Goal: Information Seeking & Learning: Compare options

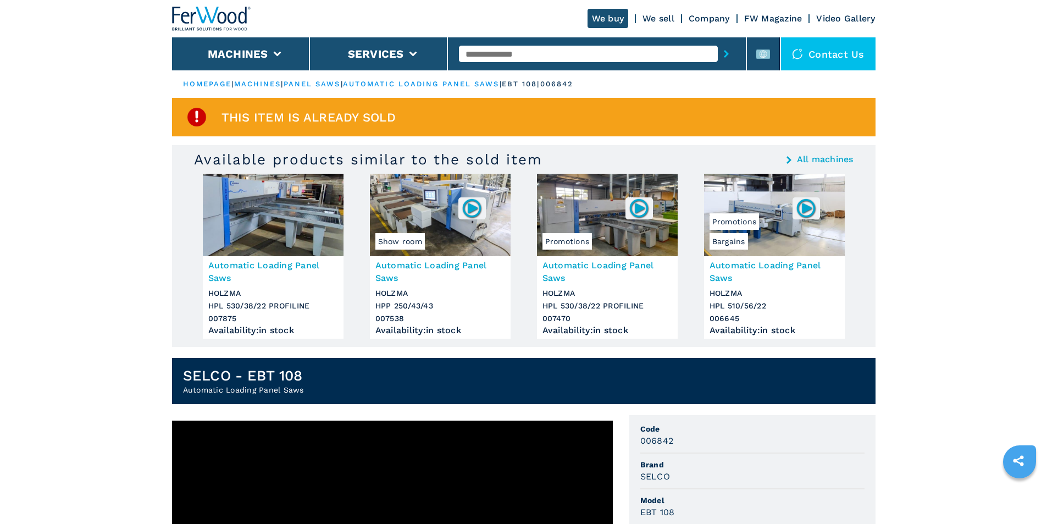
scroll to position [147, 0]
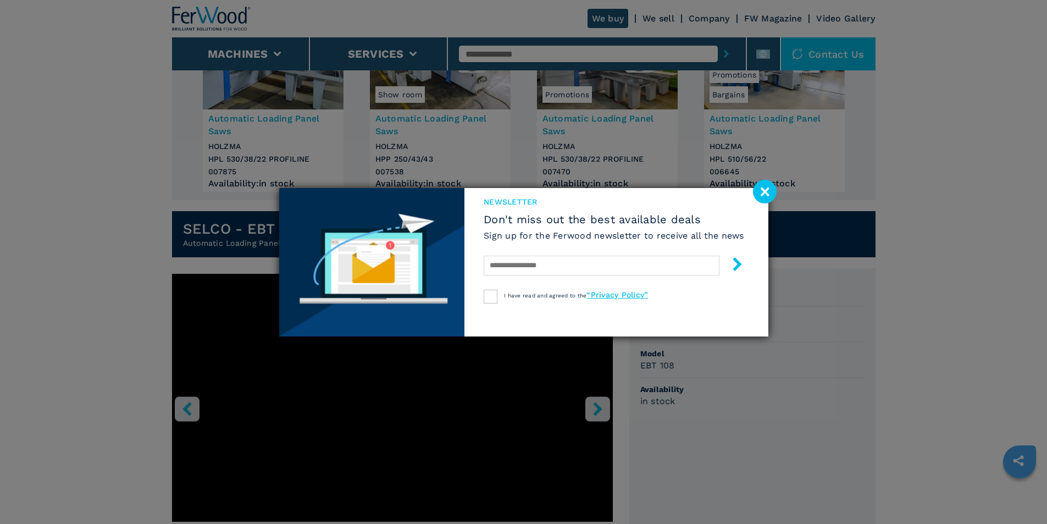
click at [768, 190] on image at bounding box center [765, 192] width 24 height 24
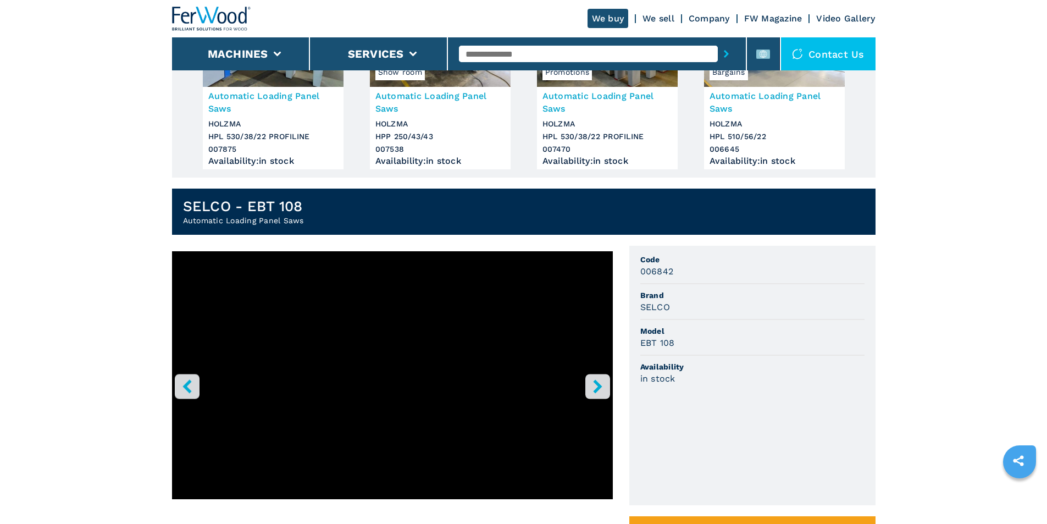
scroll to position [169, 0]
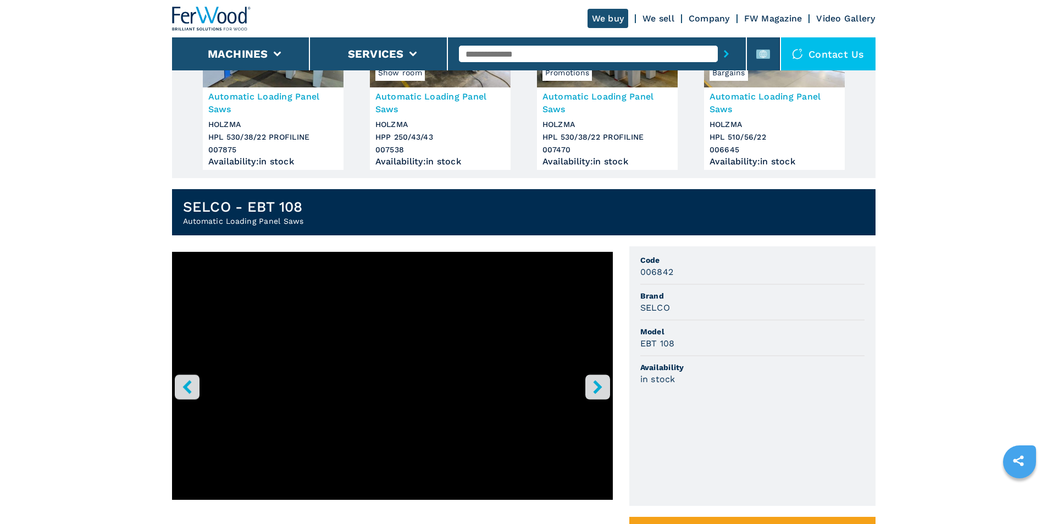
click at [591, 387] on icon "right-button" at bounding box center [598, 387] width 14 height 14
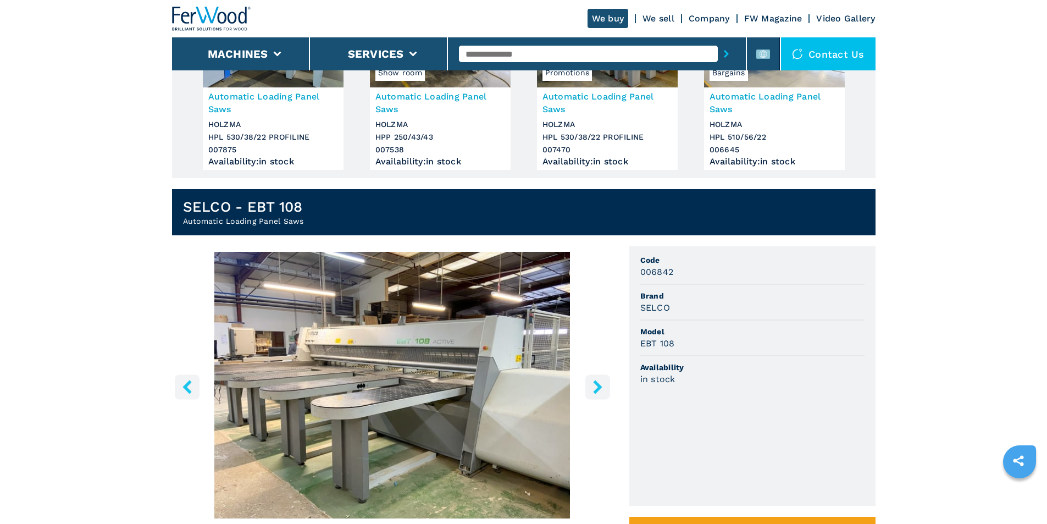
click at [591, 387] on icon "right-button" at bounding box center [598, 387] width 14 height 14
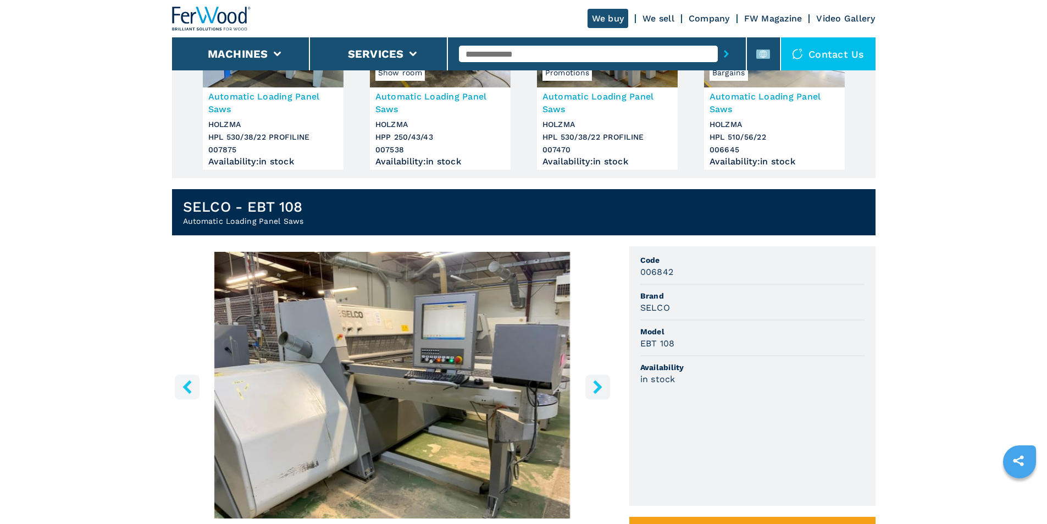
click at [590, 387] on button "right-button" at bounding box center [598, 386] width 25 height 25
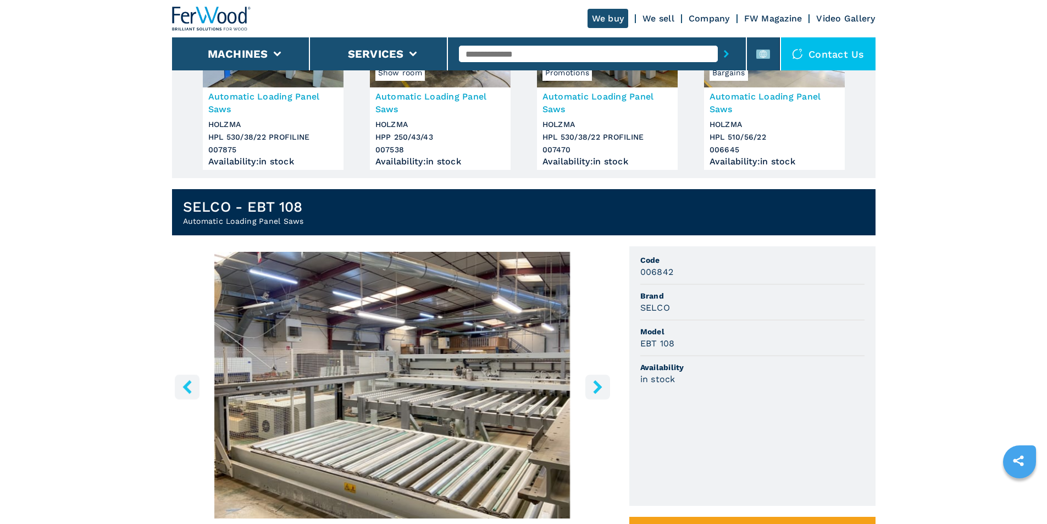
click at [593, 389] on icon "right-button" at bounding box center [598, 387] width 14 height 14
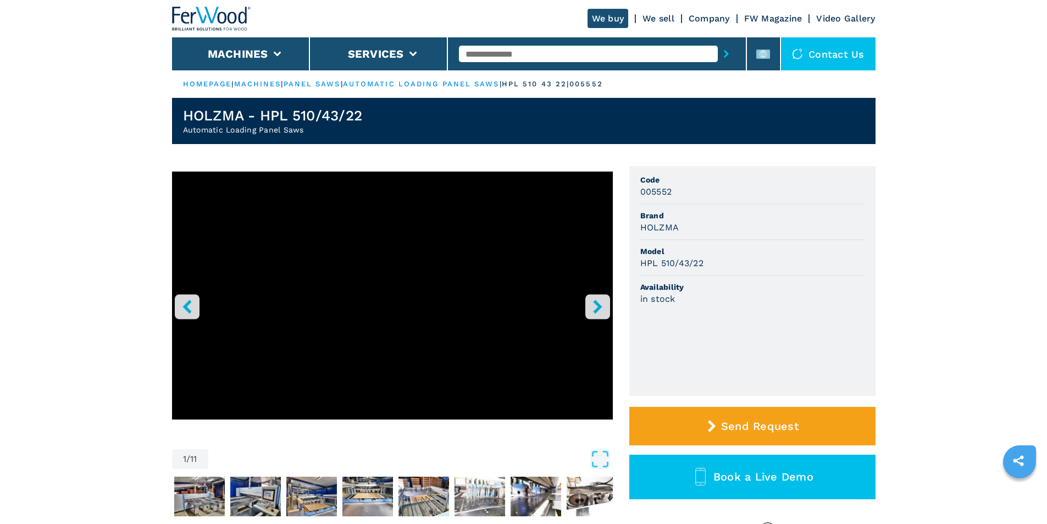
click at [595, 303] on icon "right-button" at bounding box center [597, 307] width 9 height 14
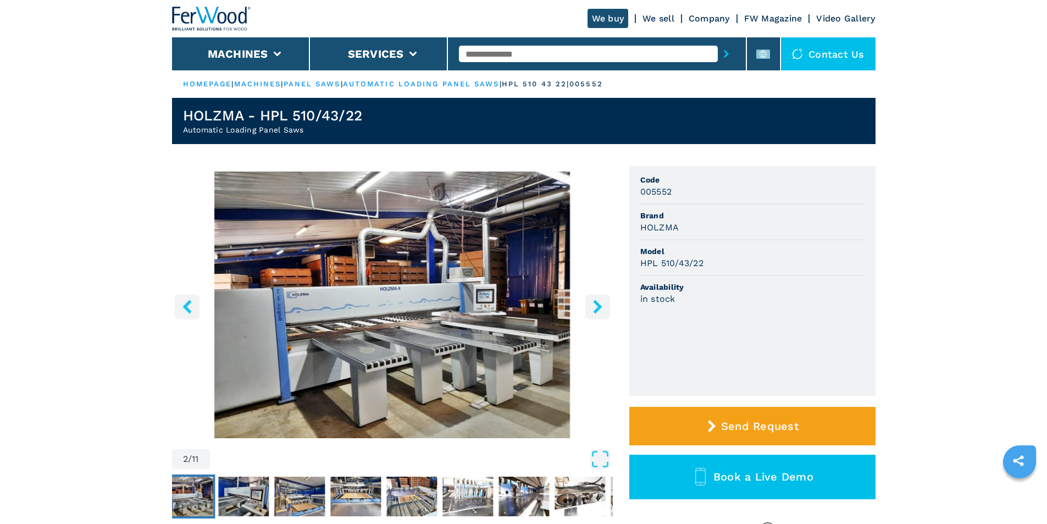
click at [595, 306] on icon "right-button" at bounding box center [598, 307] width 14 height 14
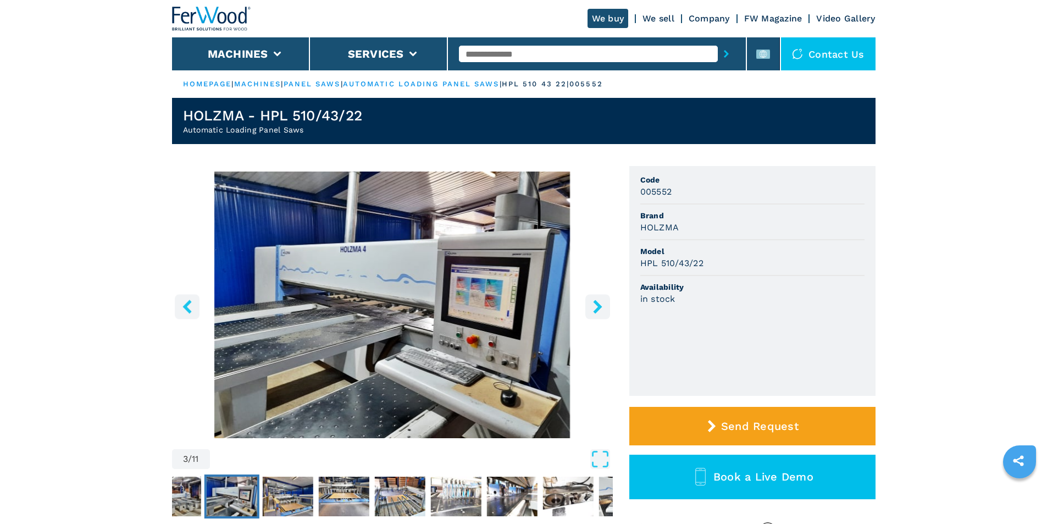
click at [598, 308] on icon "right-button" at bounding box center [597, 307] width 9 height 14
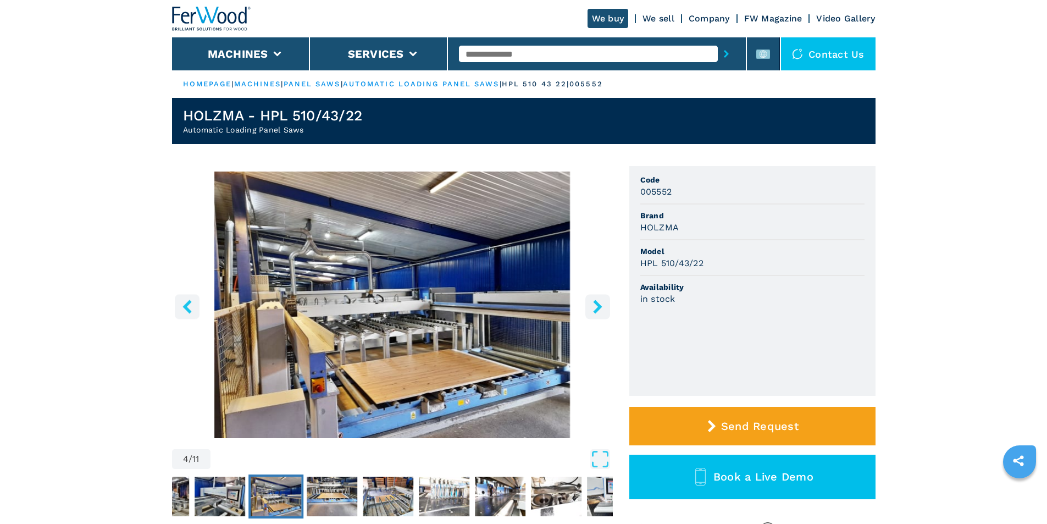
click at [598, 308] on icon "right-button" at bounding box center [597, 307] width 9 height 14
click at [586, 306] on button "right-button" at bounding box center [598, 306] width 25 height 25
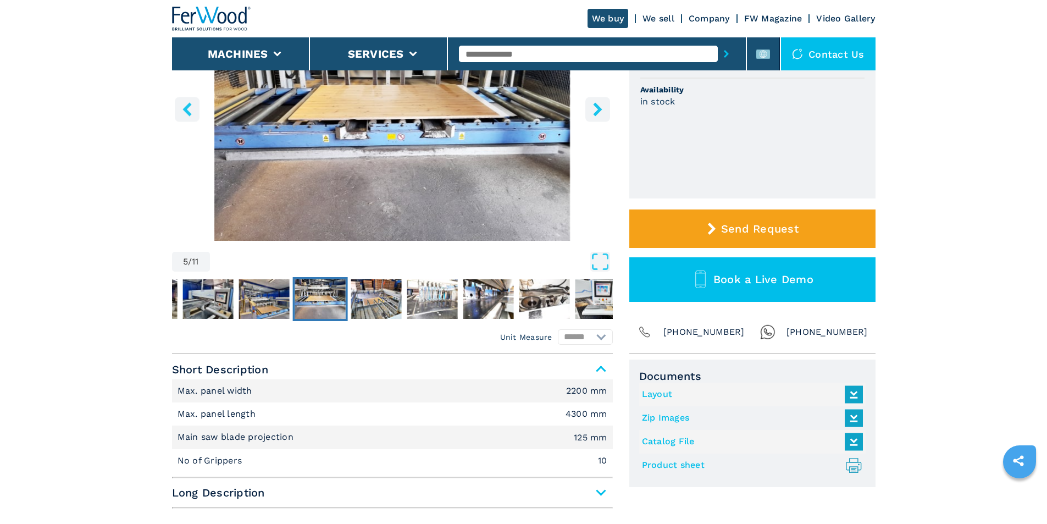
scroll to position [147, 0]
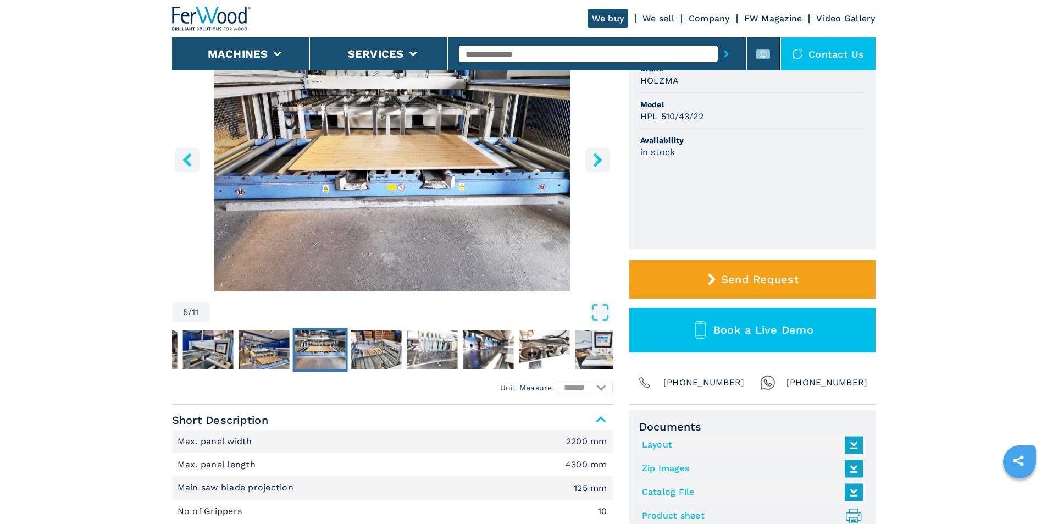
click at [594, 152] on button "right-button" at bounding box center [598, 159] width 25 height 25
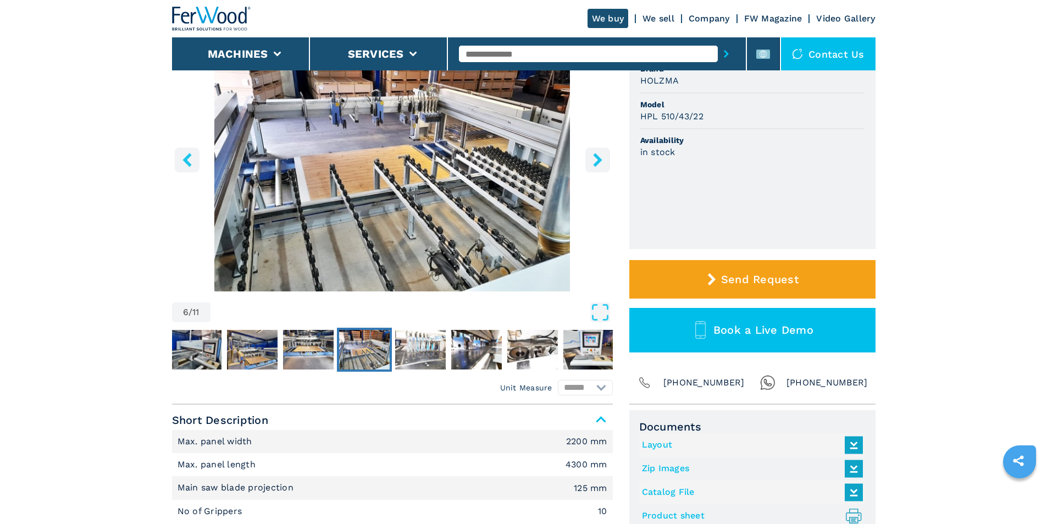
click at [594, 153] on icon "right-button" at bounding box center [598, 160] width 14 height 14
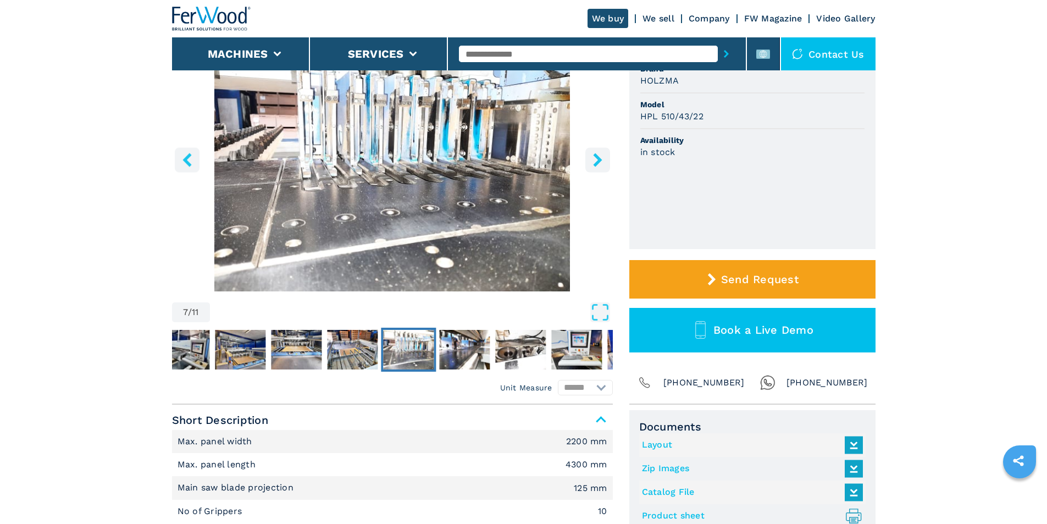
click at [594, 153] on icon "right-button" at bounding box center [598, 160] width 14 height 14
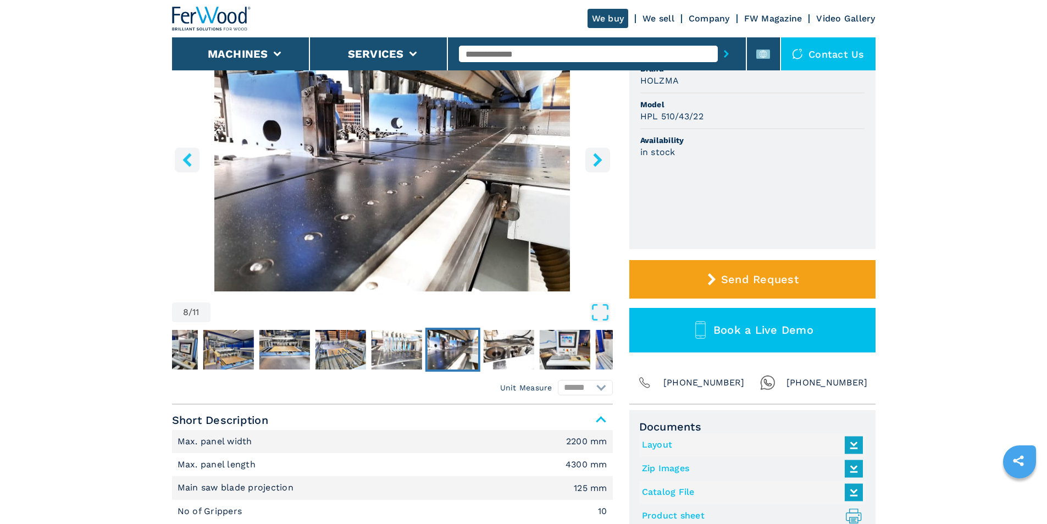
click at [594, 153] on icon "right-button" at bounding box center [598, 160] width 14 height 14
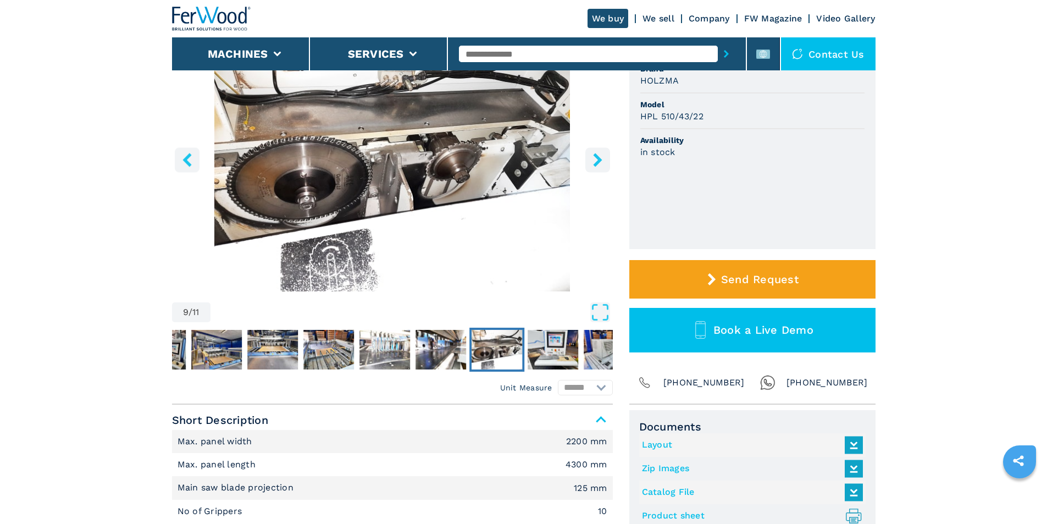
click at [594, 153] on icon "right-button" at bounding box center [598, 160] width 14 height 14
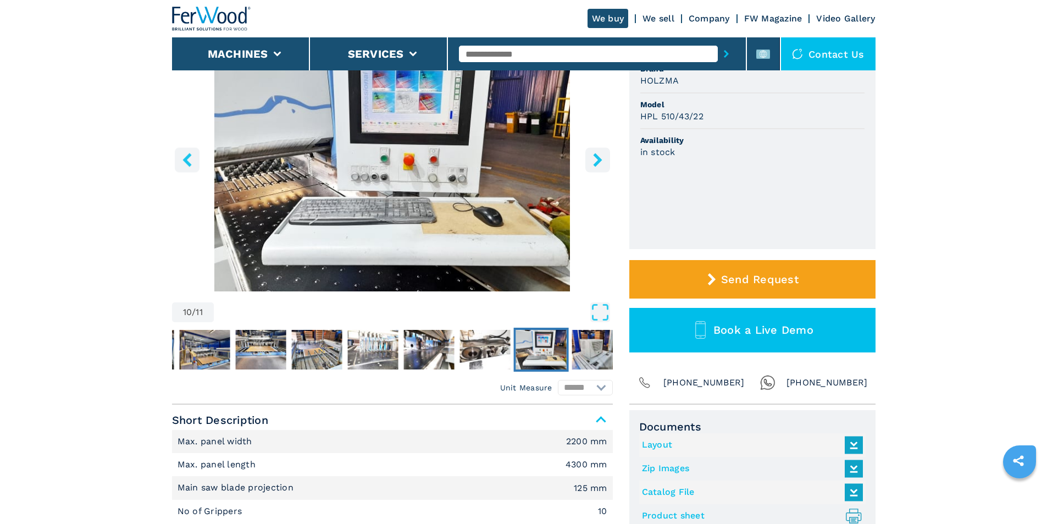
click at [594, 153] on icon "right-button" at bounding box center [598, 160] width 14 height 14
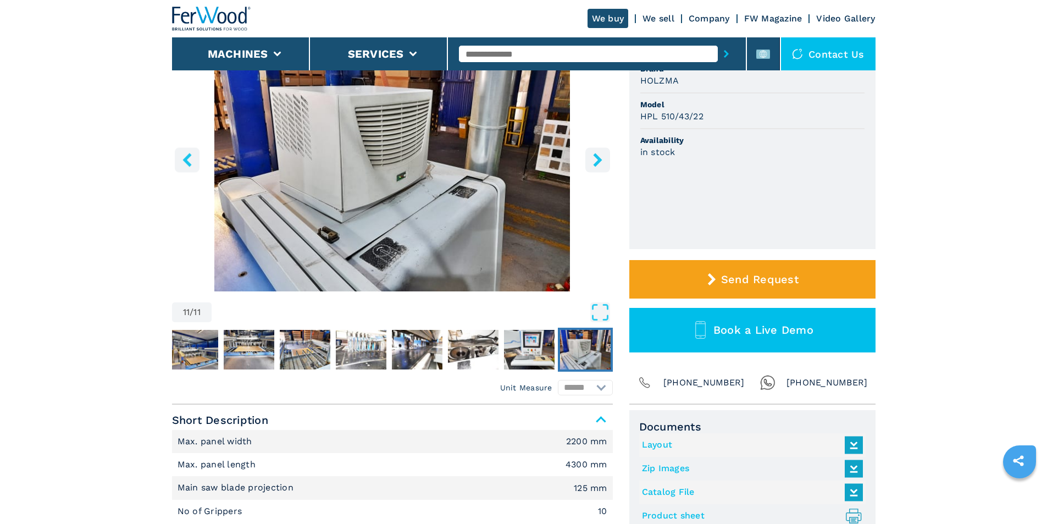
click at [594, 153] on icon "right-button" at bounding box center [598, 160] width 14 height 14
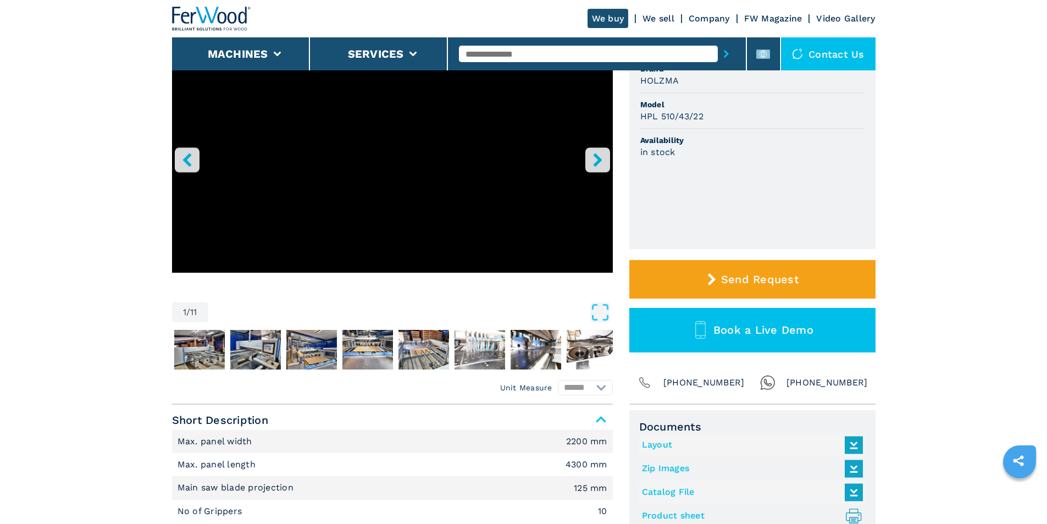
click at [594, 153] on icon "right-button" at bounding box center [598, 160] width 14 height 14
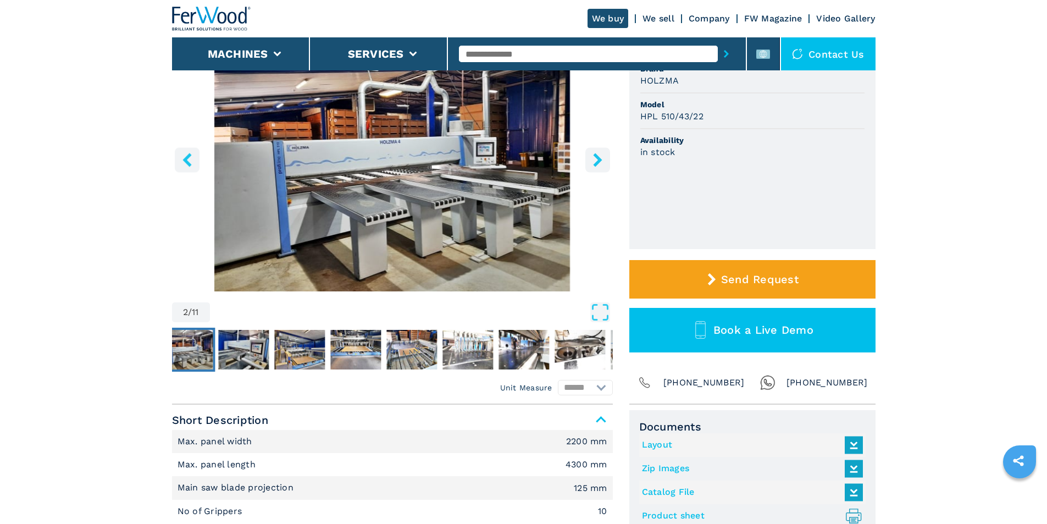
click at [593, 154] on icon "right-button" at bounding box center [598, 160] width 14 height 14
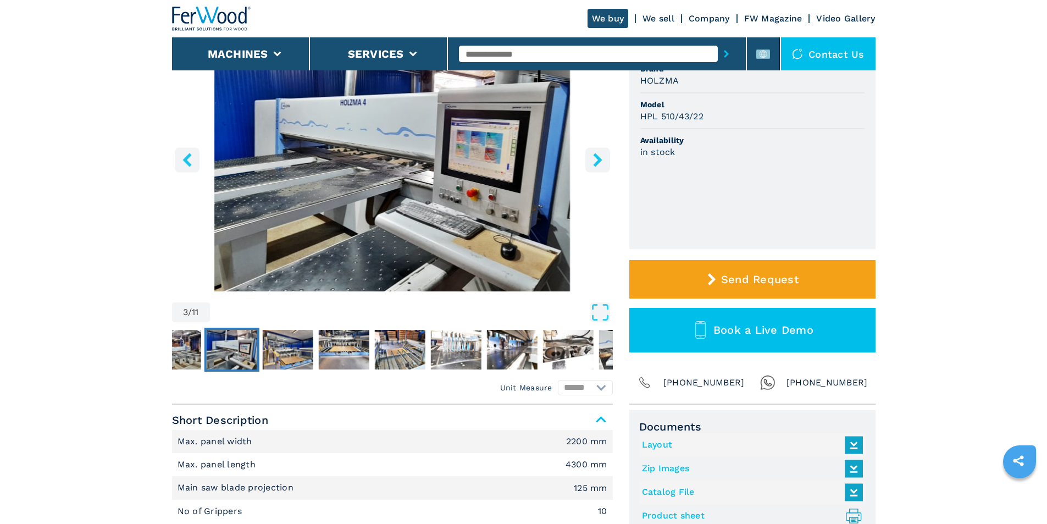
click at [593, 154] on icon "right-button" at bounding box center [598, 160] width 14 height 14
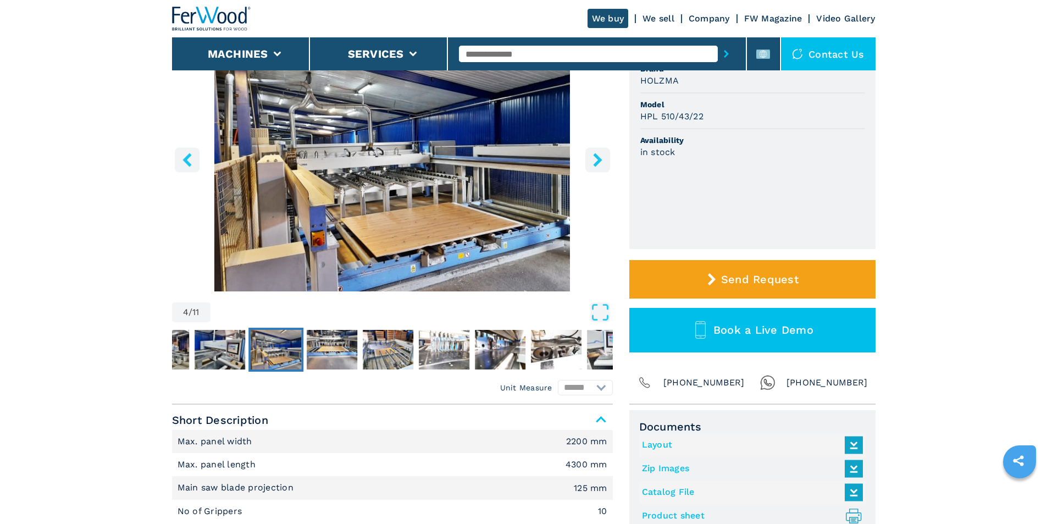
click at [594, 158] on icon "right-button" at bounding box center [598, 160] width 14 height 14
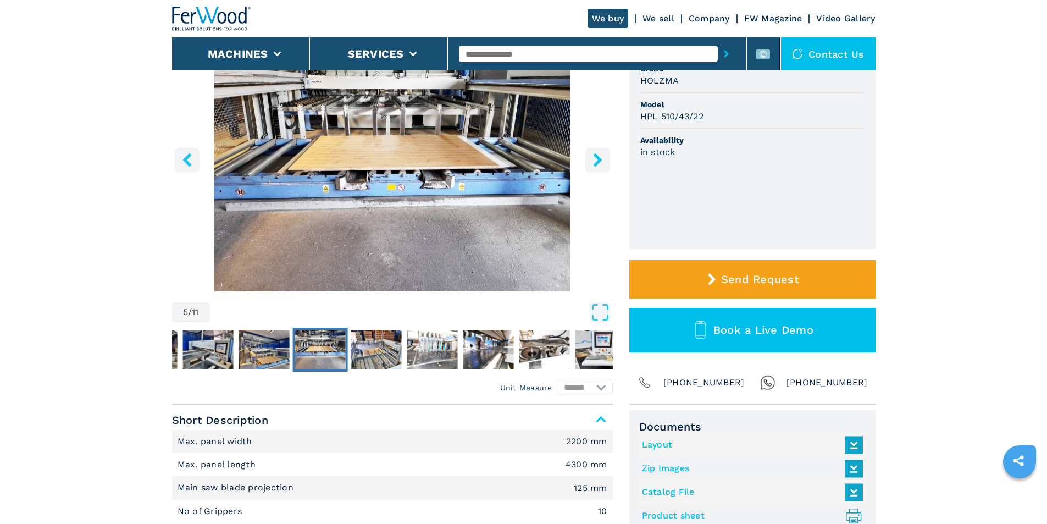
click at [594, 158] on icon "right-button" at bounding box center [598, 160] width 14 height 14
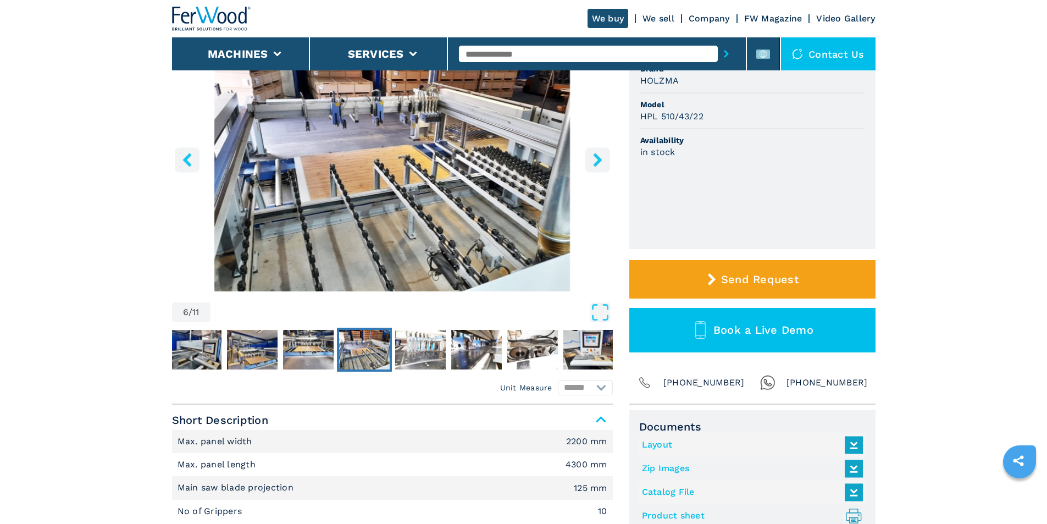
click at [594, 158] on icon "right-button" at bounding box center [598, 160] width 14 height 14
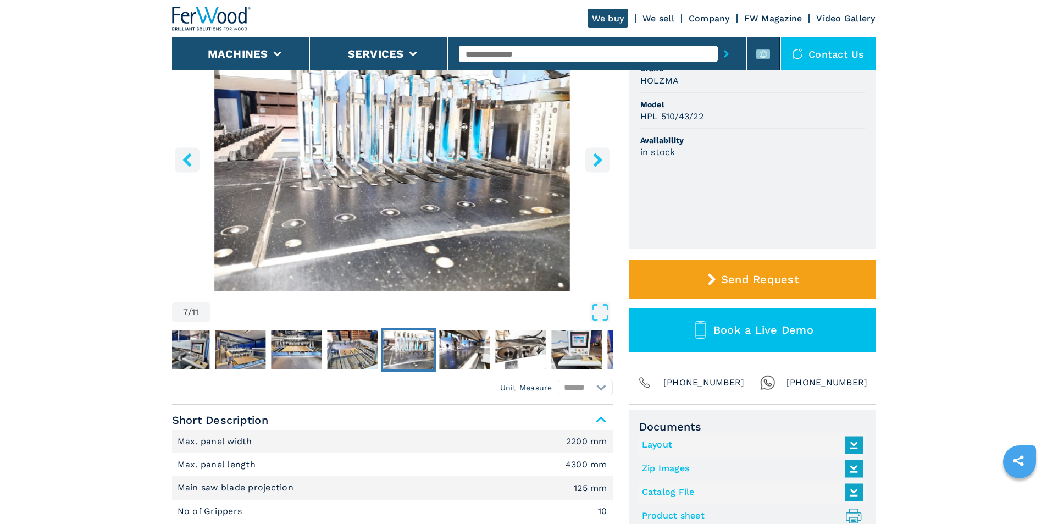
click at [594, 158] on icon "right-button" at bounding box center [598, 160] width 14 height 14
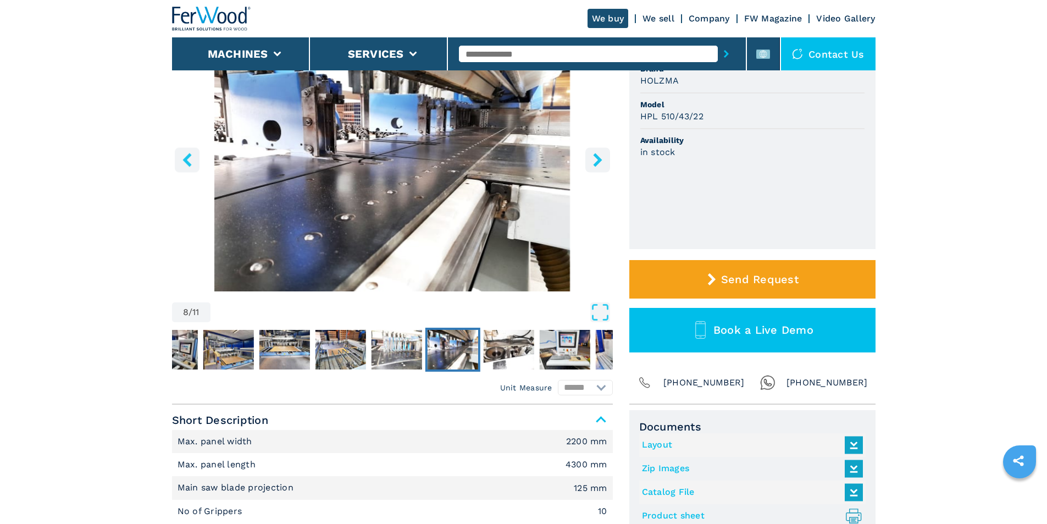
click at [596, 159] on icon "right-button" at bounding box center [598, 160] width 14 height 14
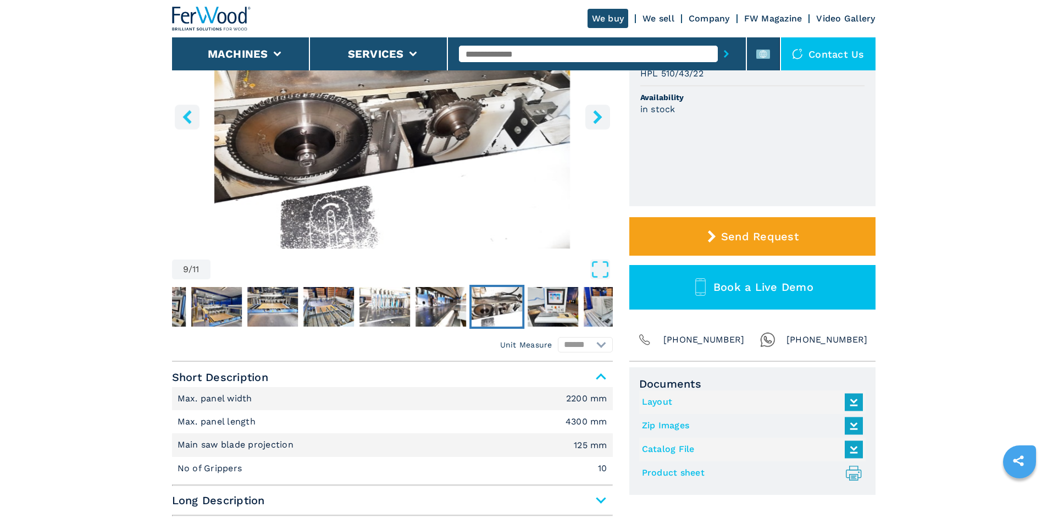
scroll to position [0, 0]
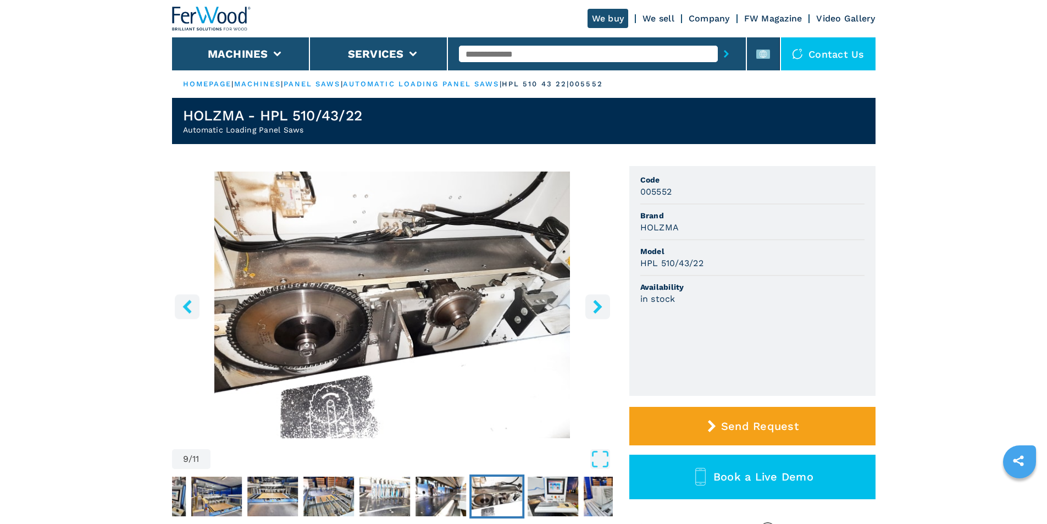
click at [591, 307] on icon "right-button" at bounding box center [598, 307] width 14 height 14
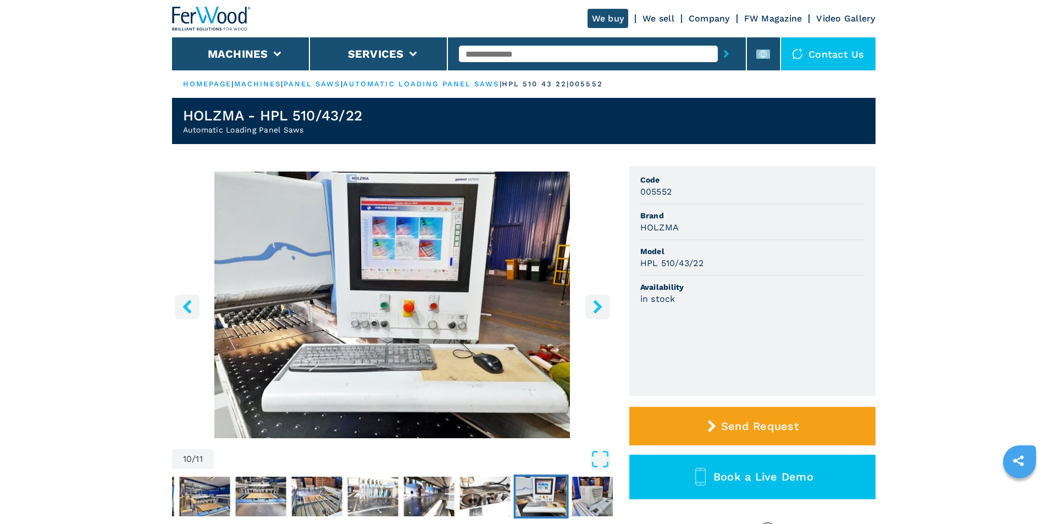
click at [591, 307] on icon "right-button" at bounding box center [598, 307] width 14 height 14
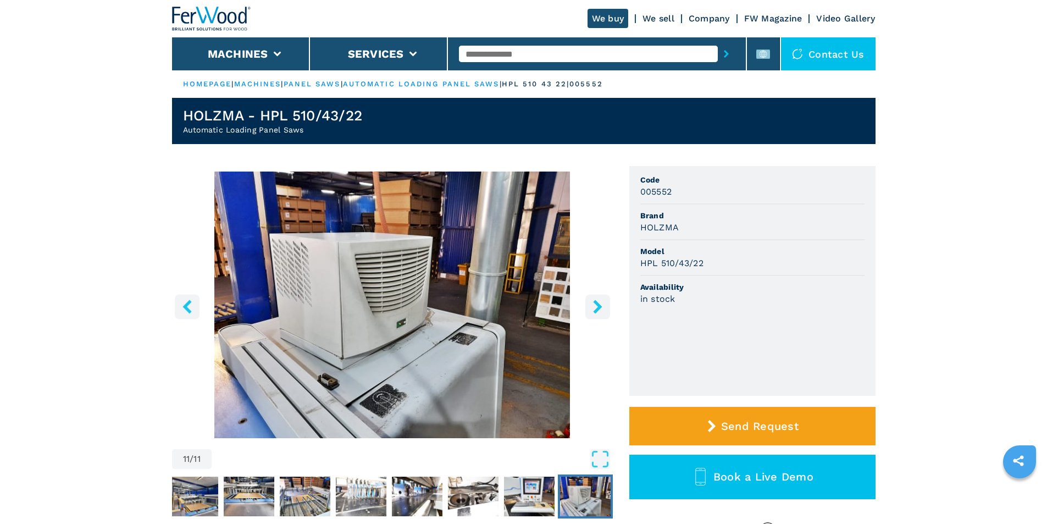
click at [588, 306] on button "right-button" at bounding box center [598, 306] width 25 height 25
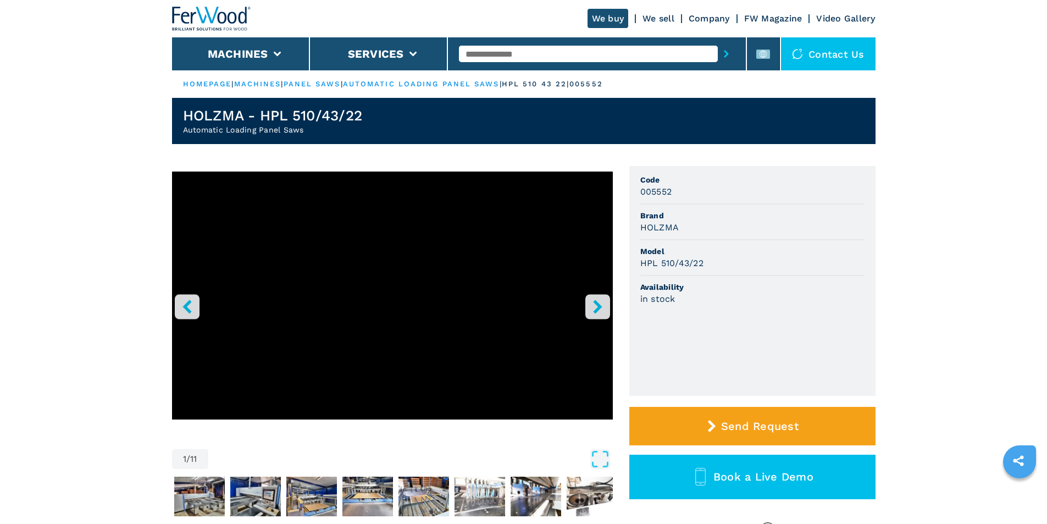
click at [588, 306] on button "right-button" at bounding box center [598, 306] width 25 height 25
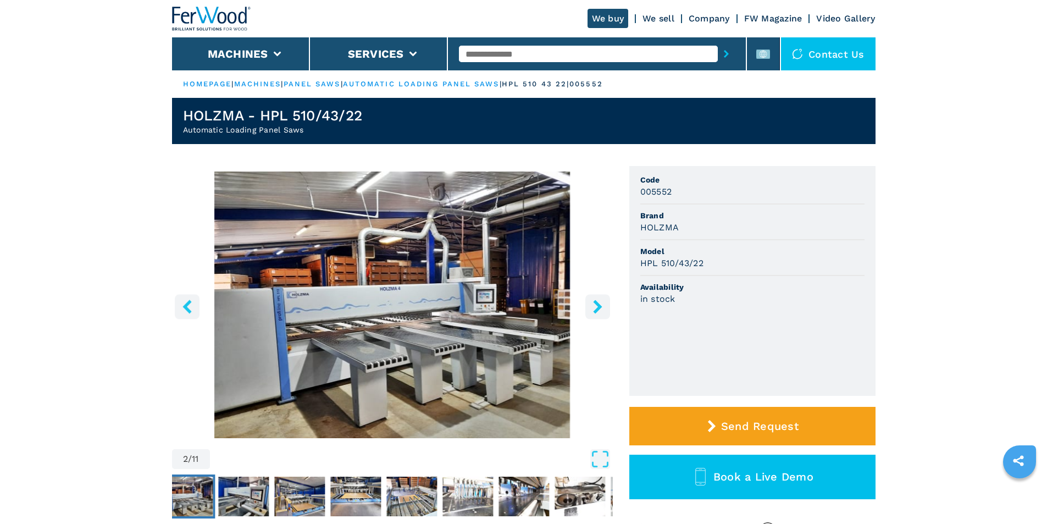
click at [587, 306] on button "right-button" at bounding box center [598, 306] width 25 height 25
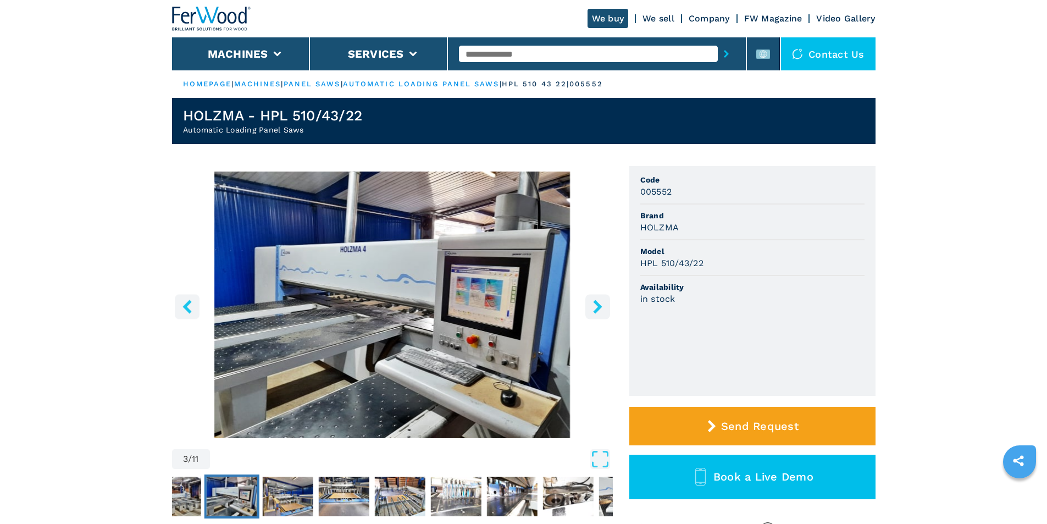
click at [592, 304] on icon "right-button" at bounding box center [598, 307] width 14 height 14
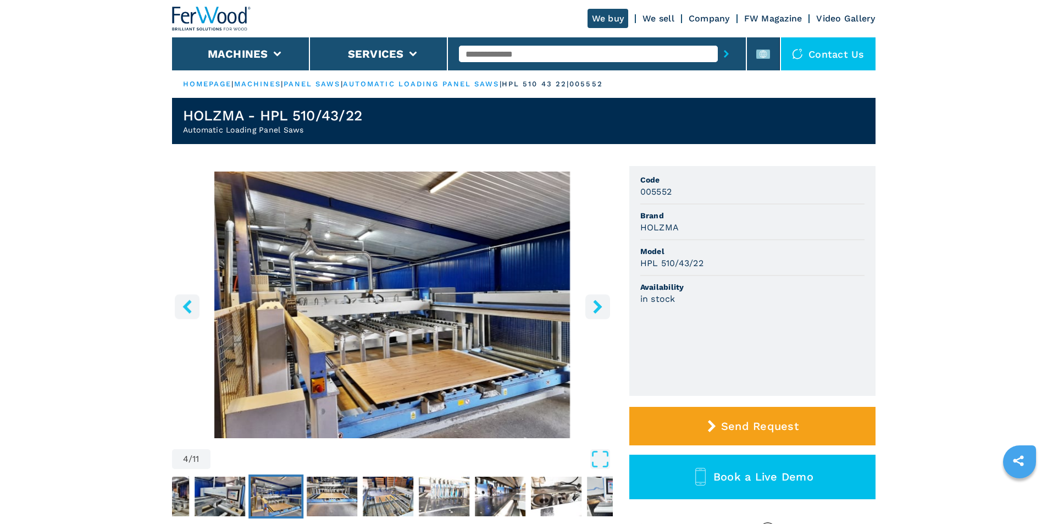
click at [592, 303] on icon "right-button" at bounding box center [598, 307] width 14 height 14
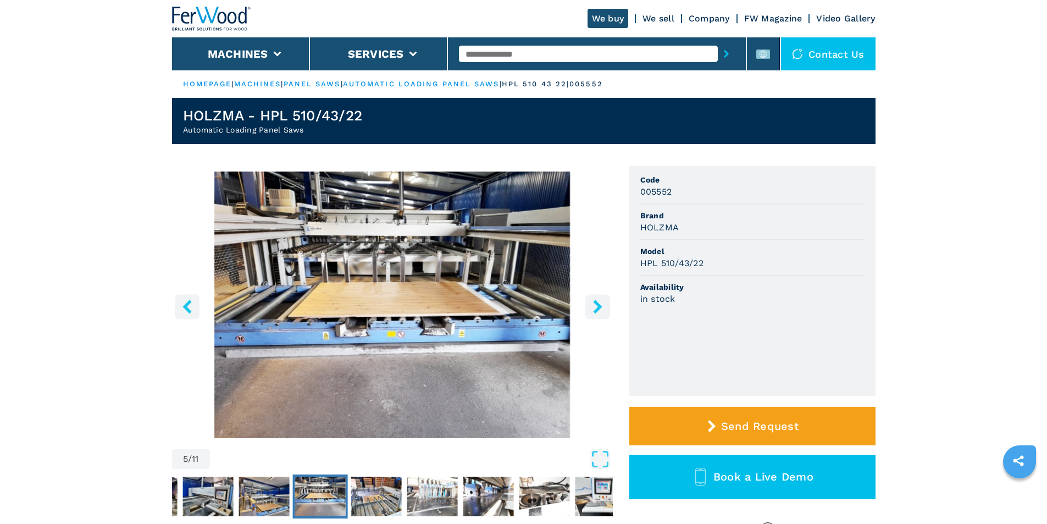
click at [592, 303] on icon "right-button" at bounding box center [598, 307] width 14 height 14
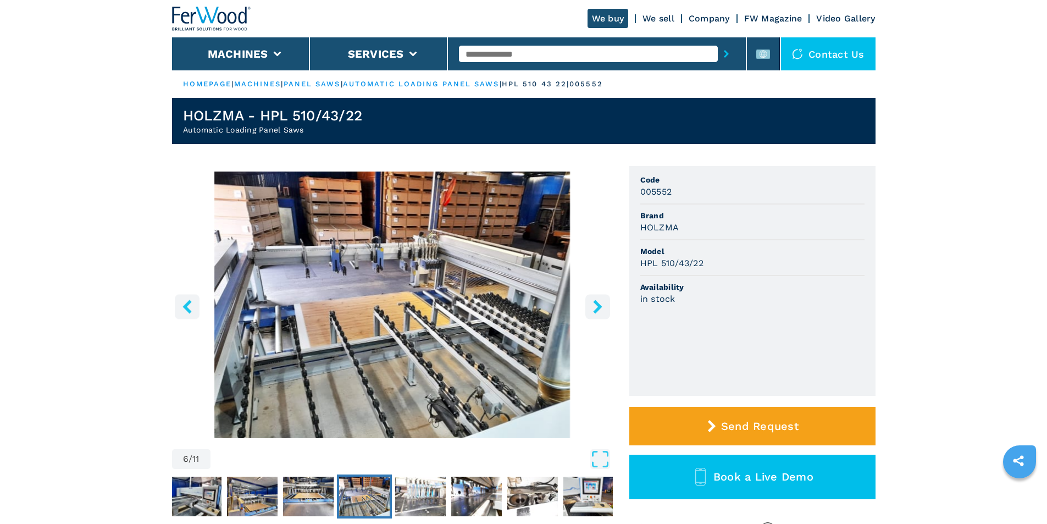
click at [592, 301] on icon "right-button" at bounding box center [598, 307] width 14 height 14
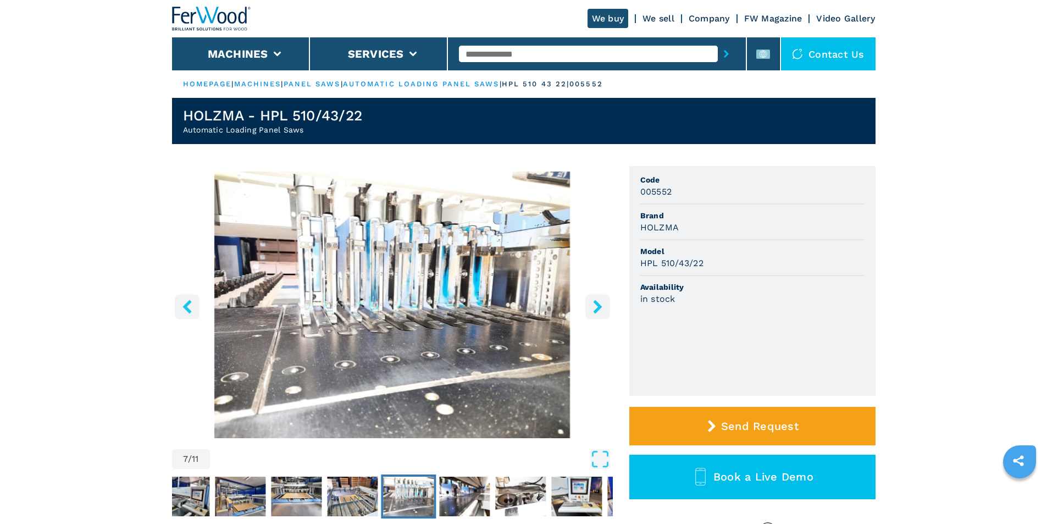
click at [591, 301] on icon "right-button" at bounding box center [598, 307] width 14 height 14
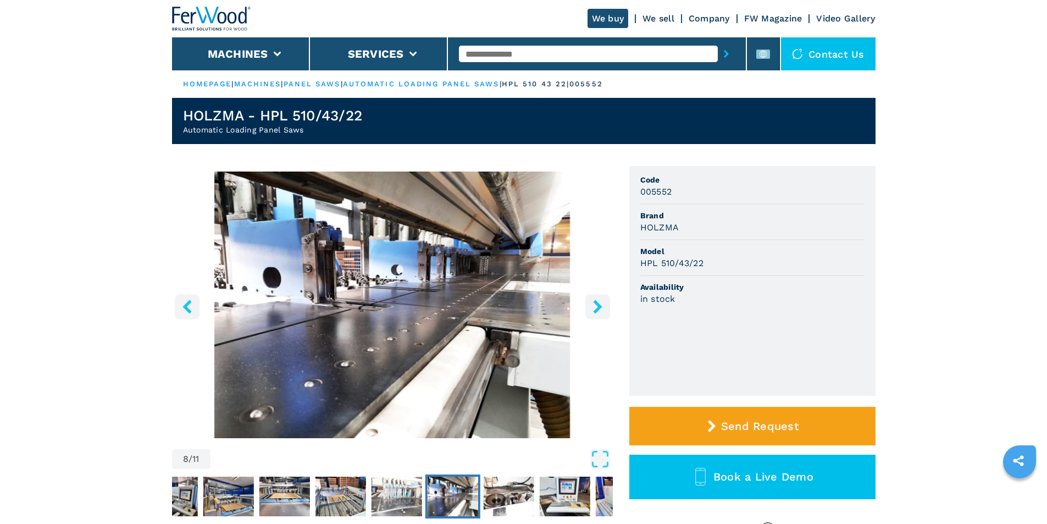
click at [591, 301] on icon "right-button" at bounding box center [598, 307] width 14 height 14
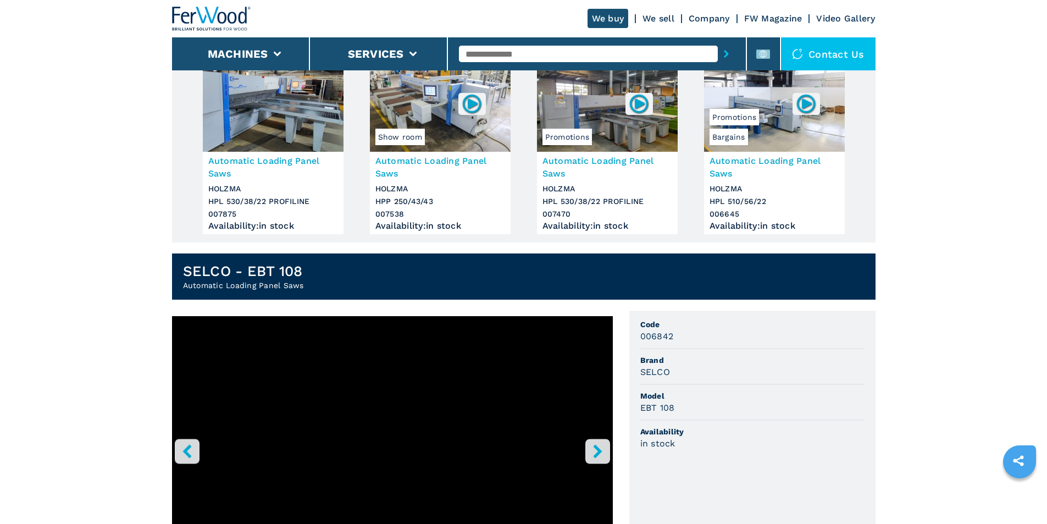
scroll to position [293, 0]
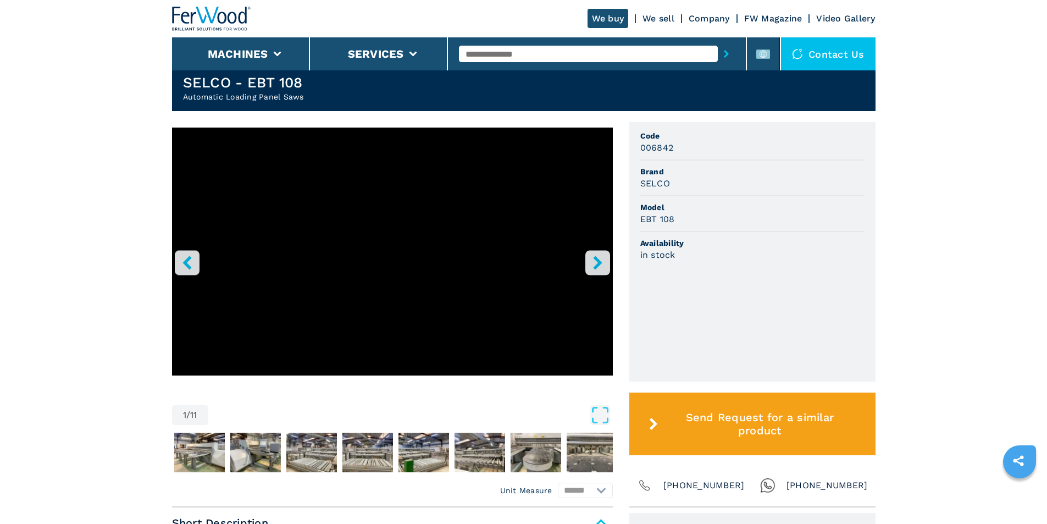
click at [600, 263] on icon "right-button" at bounding box center [597, 263] width 9 height 14
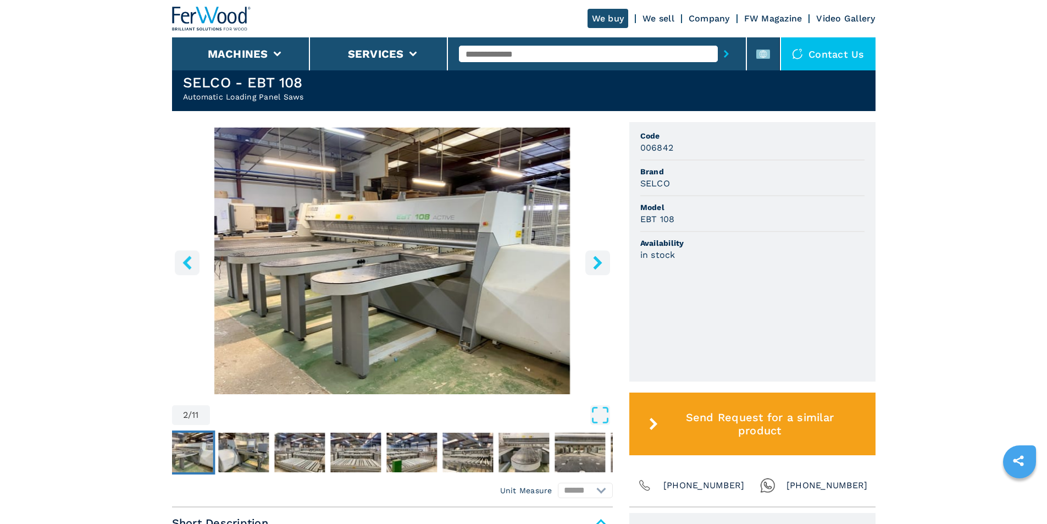
click at [596, 264] on icon "right-button" at bounding box center [598, 263] width 14 height 14
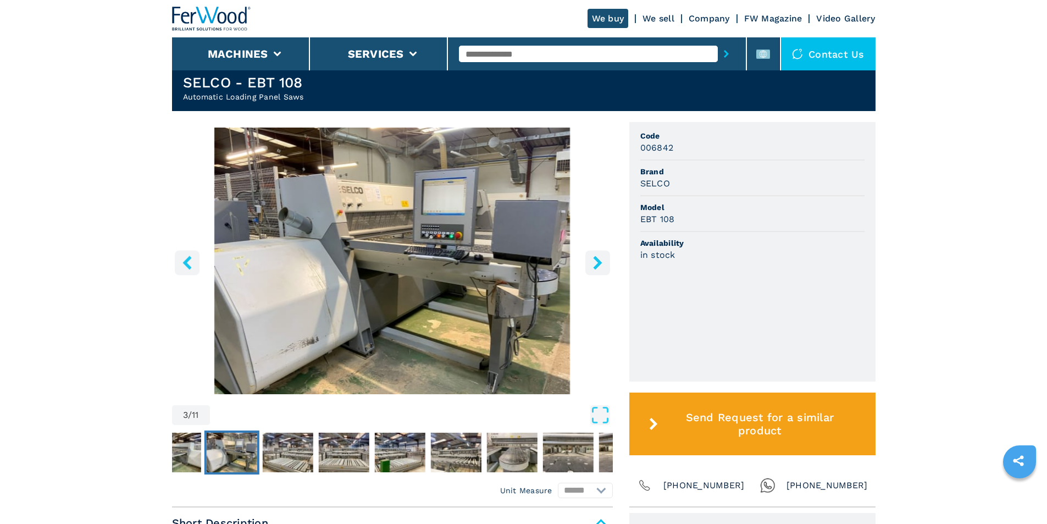
click at [596, 264] on icon "right-button" at bounding box center [598, 263] width 14 height 14
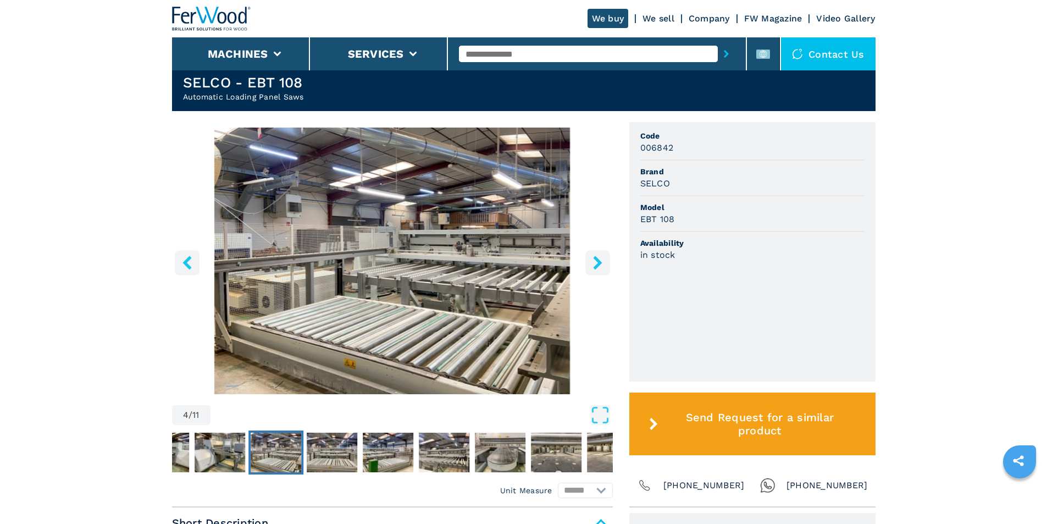
click at [594, 262] on icon "right-button" at bounding box center [598, 263] width 14 height 14
